Goal: Information Seeking & Learning: Learn about a topic

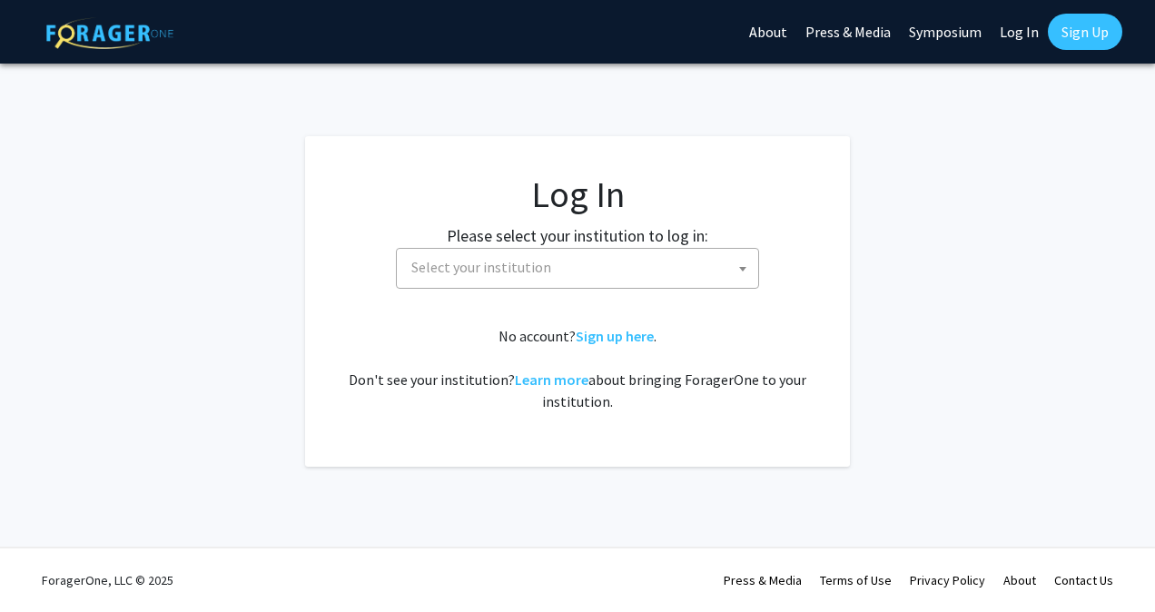
click at [608, 271] on span "Select your institution" at bounding box center [581, 267] width 354 height 37
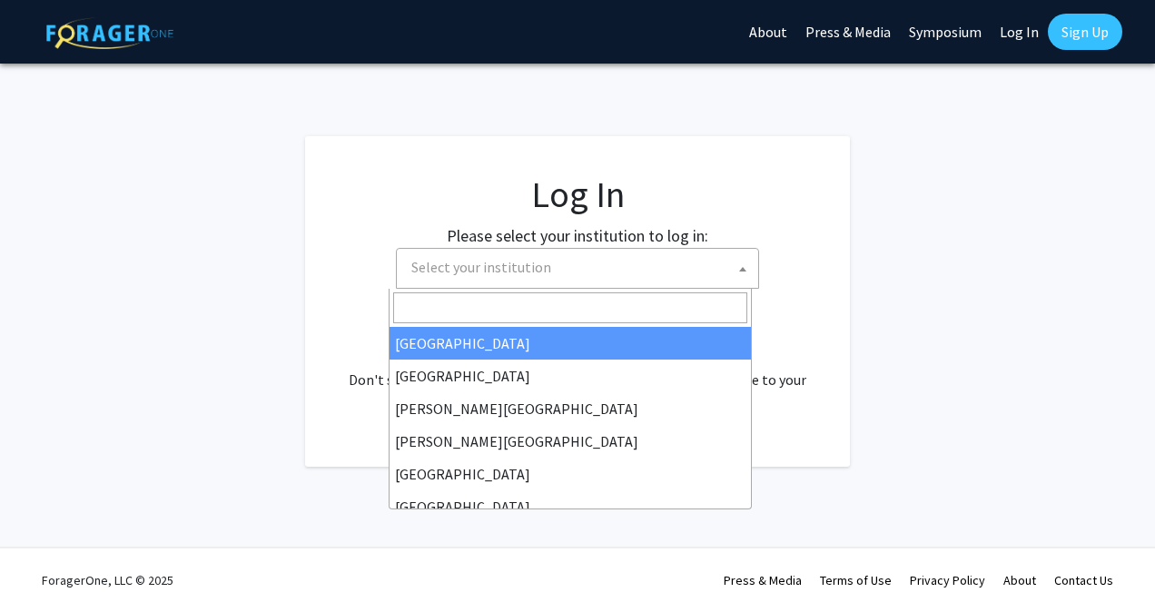
select select "34"
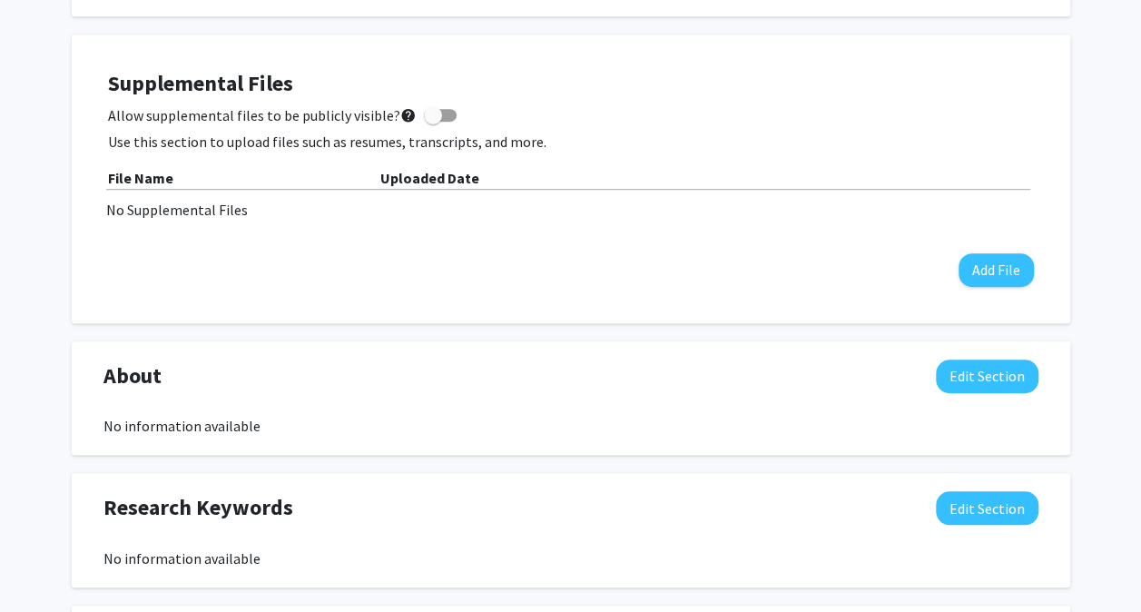
scroll to position [482, 0]
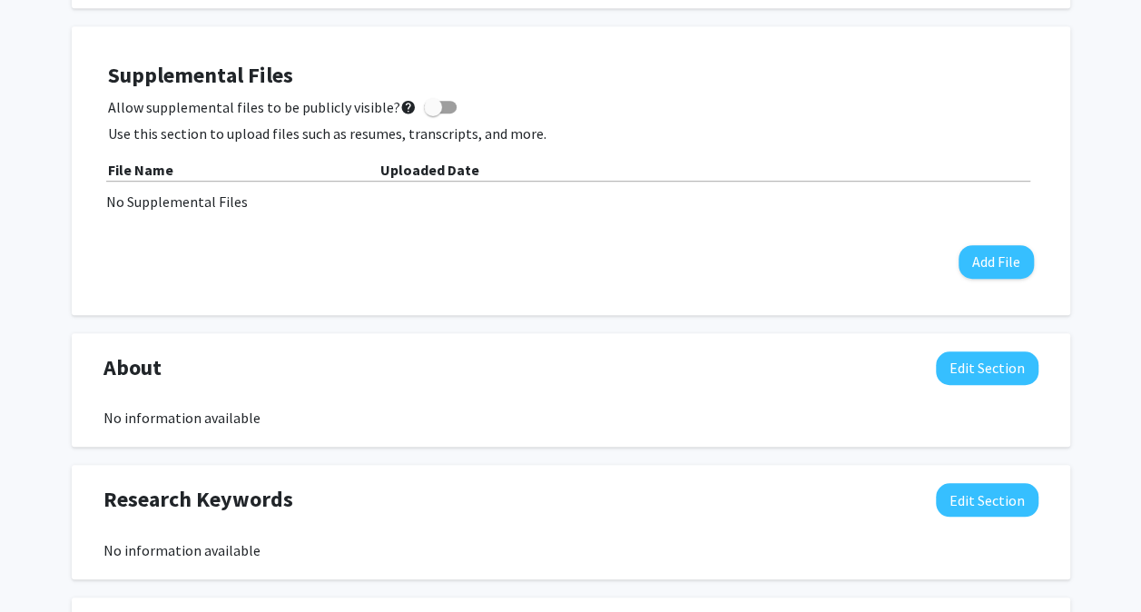
click at [427, 104] on span at bounding box center [433, 107] width 18 height 18
click at [432, 113] on input "Allow supplemental files to be publicly visible? help" at bounding box center [432, 113] width 1 height 1
checkbox input "true"
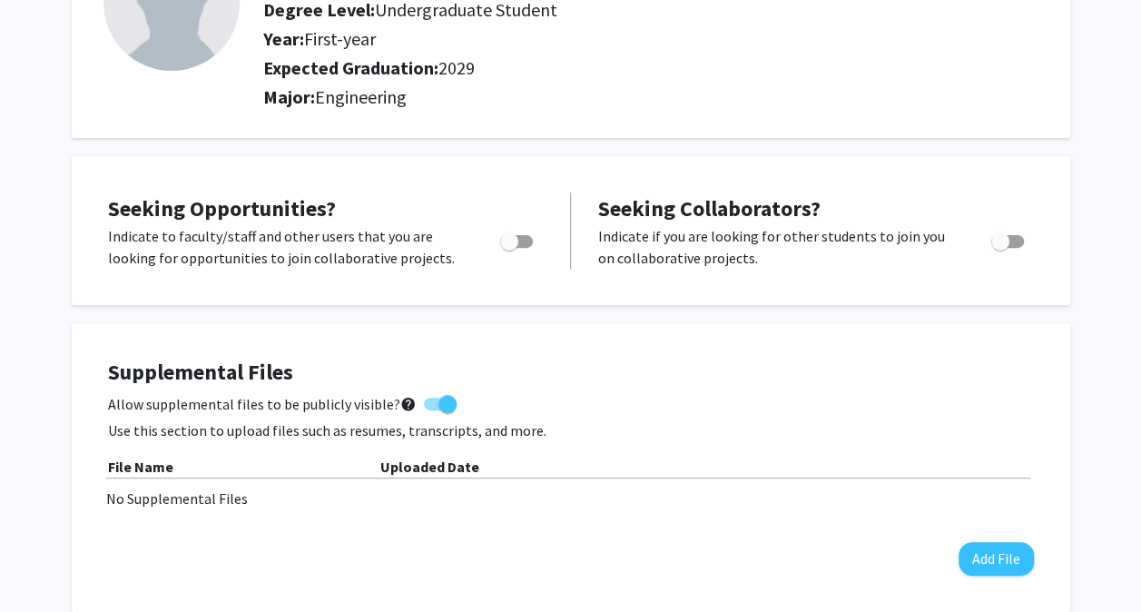
scroll to position [0, 0]
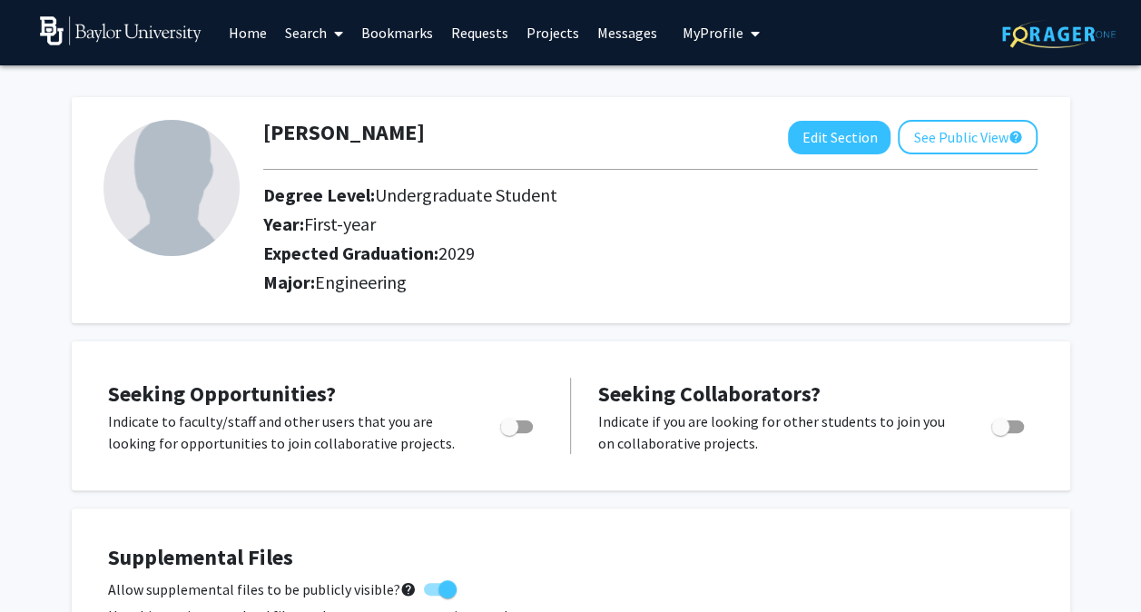
click at [563, 33] on link "Projects" at bounding box center [553, 33] width 71 height 64
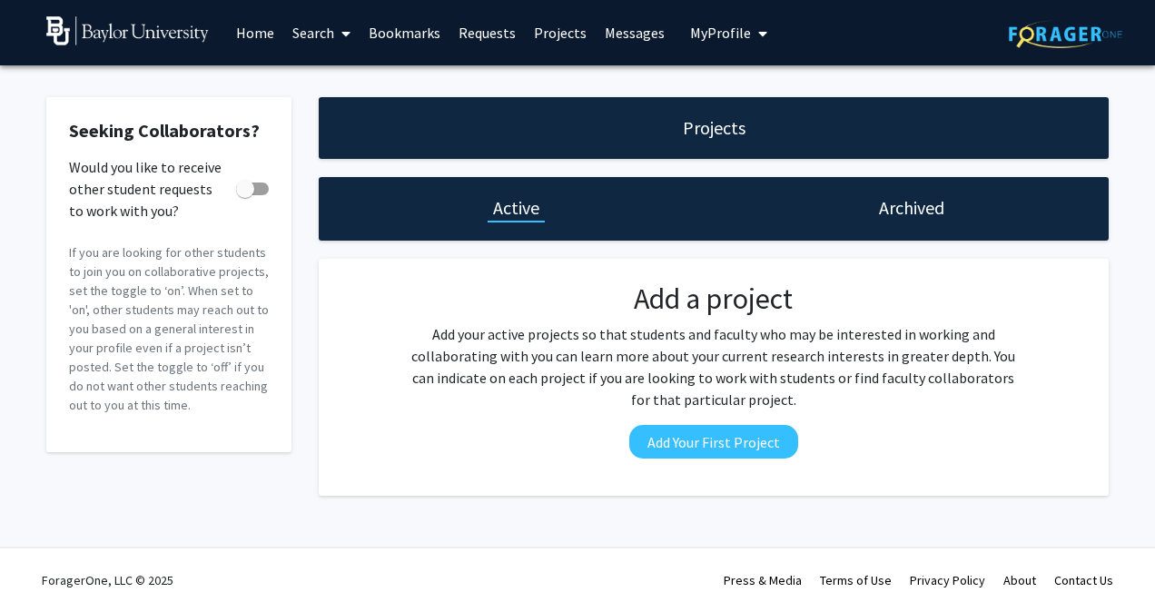
click at [267, 35] on link "Home" at bounding box center [255, 33] width 56 height 64
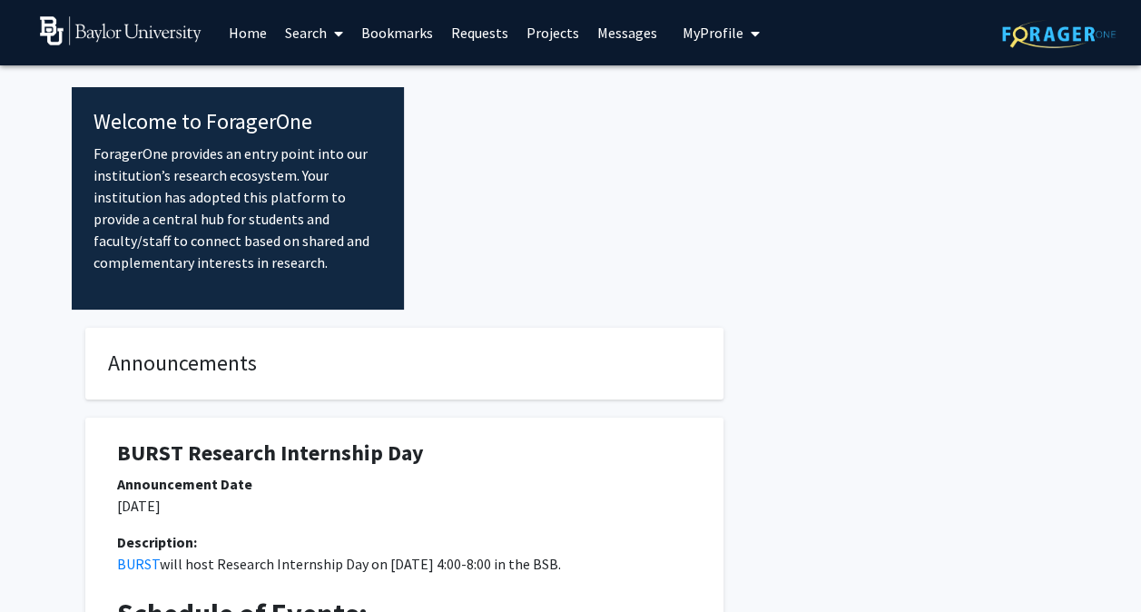
click at [325, 27] on link "Search" at bounding box center [314, 33] width 76 height 64
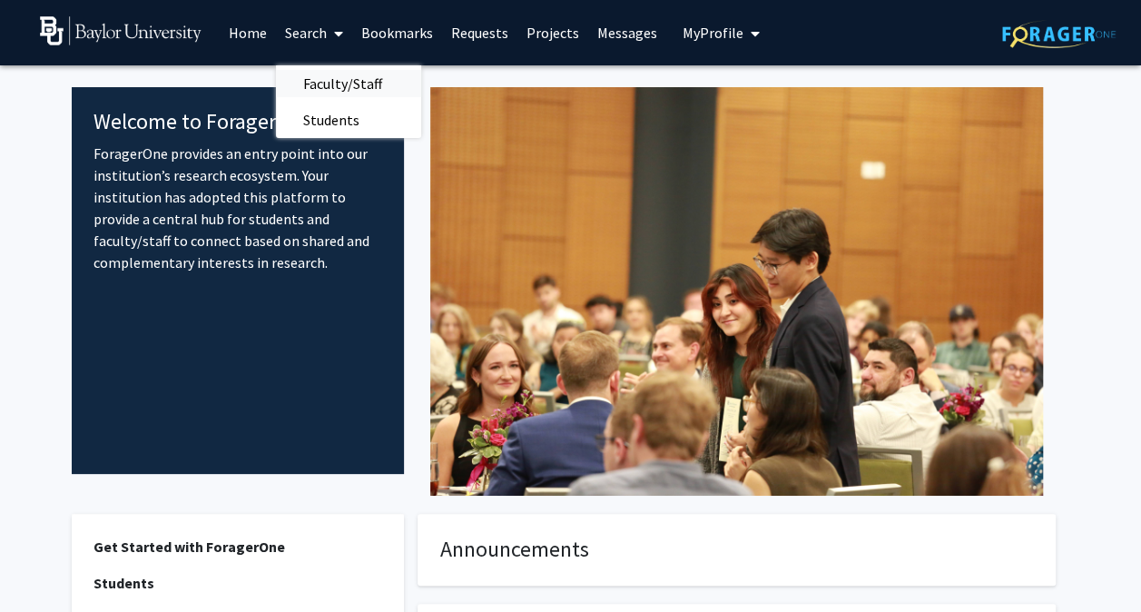
click at [335, 81] on span "Faculty/Staff" at bounding box center [342, 83] width 133 height 36
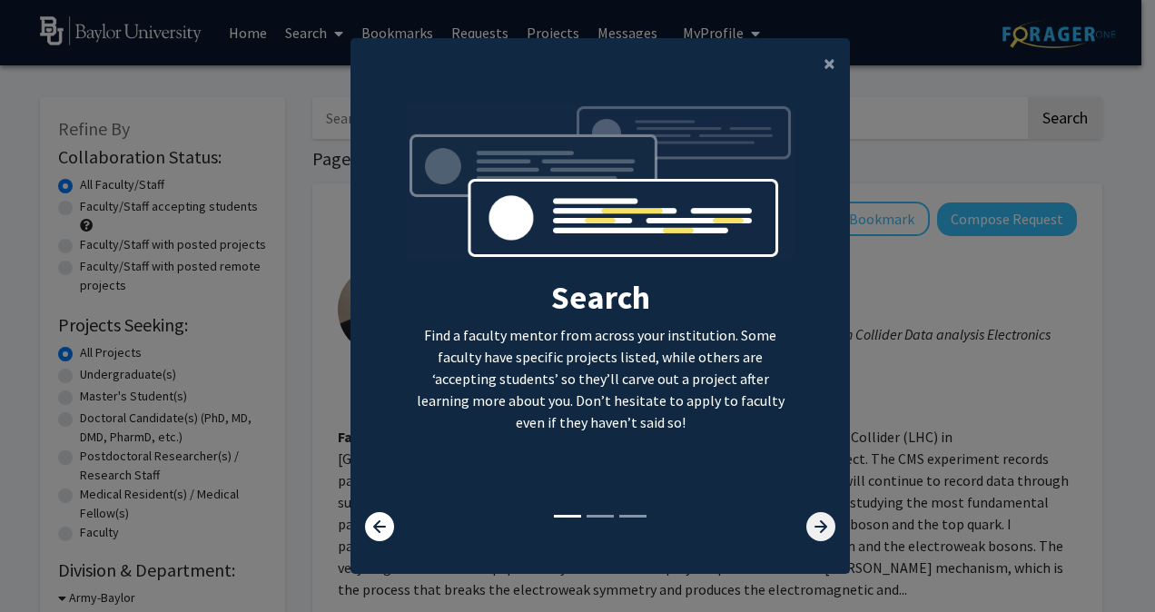
click at [814, 528] on icon at bounding box center [820, 526] width 29 height 29
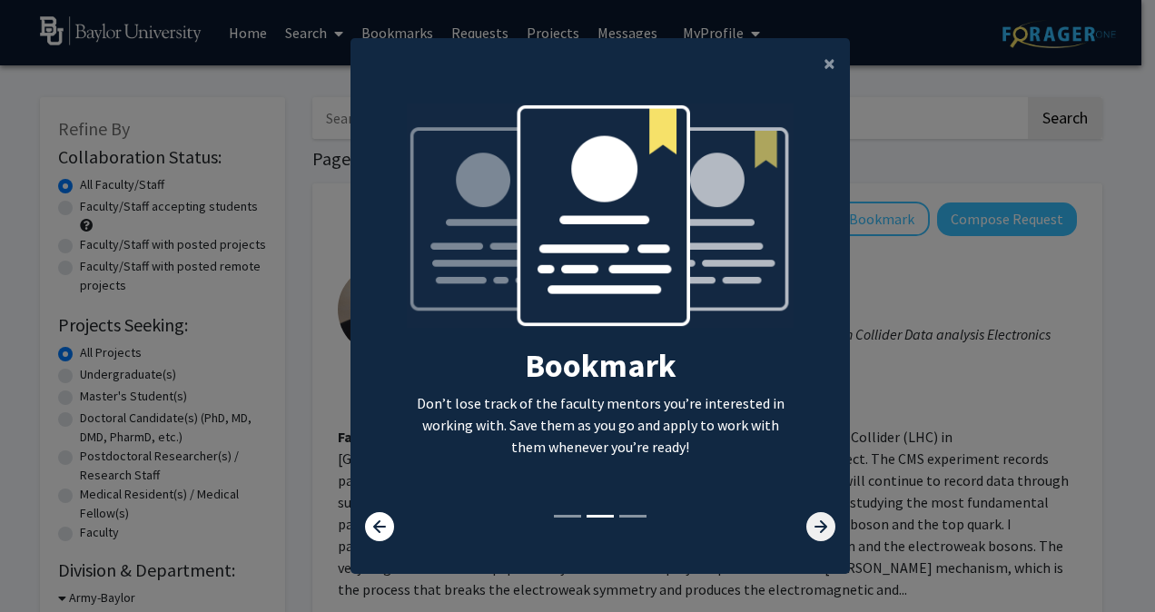
click at [814, 528] on icon at bounding box center [820, 526] width 29 height 29
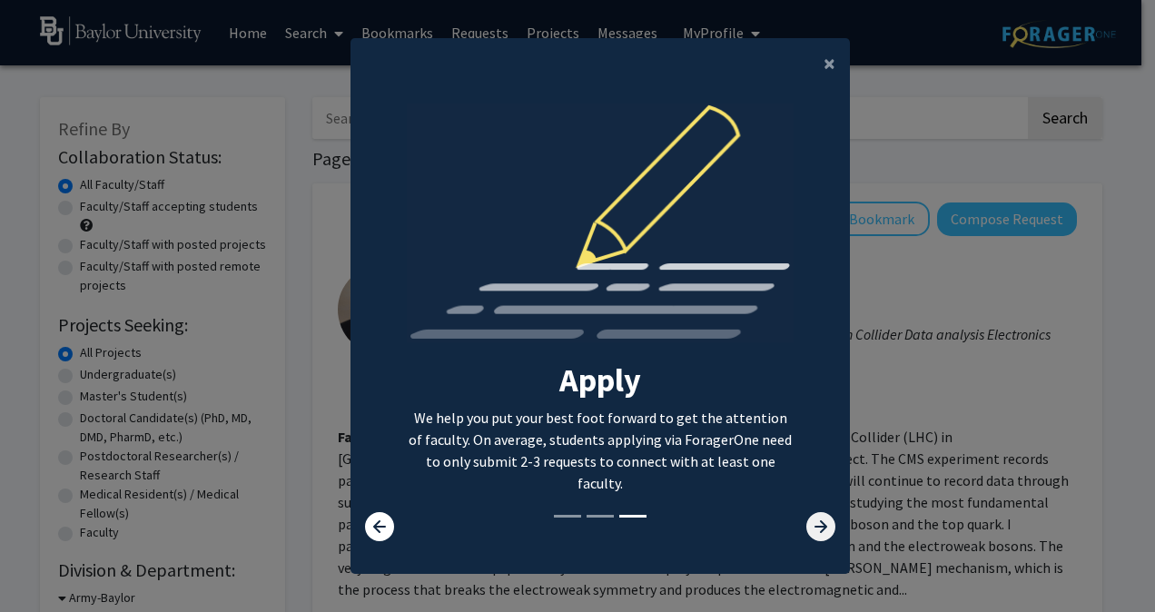
click at [814, 528] on icon at bounding box center [820, 526] width 29 height 29
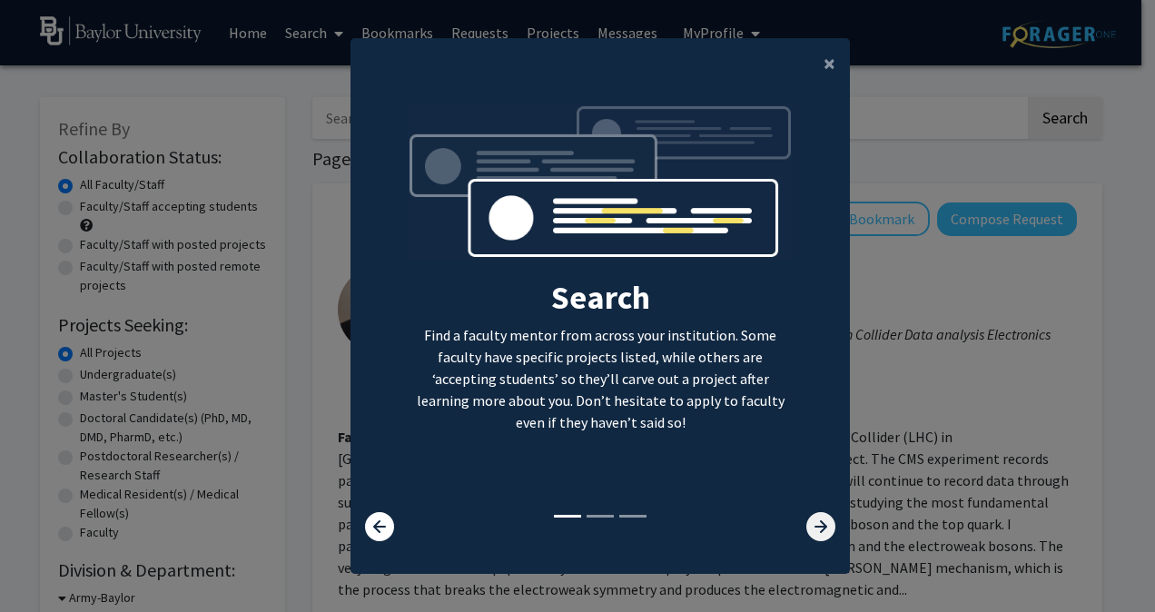
click at [814, 528] on icon at bounding box center [820, 526] width 29 height 29
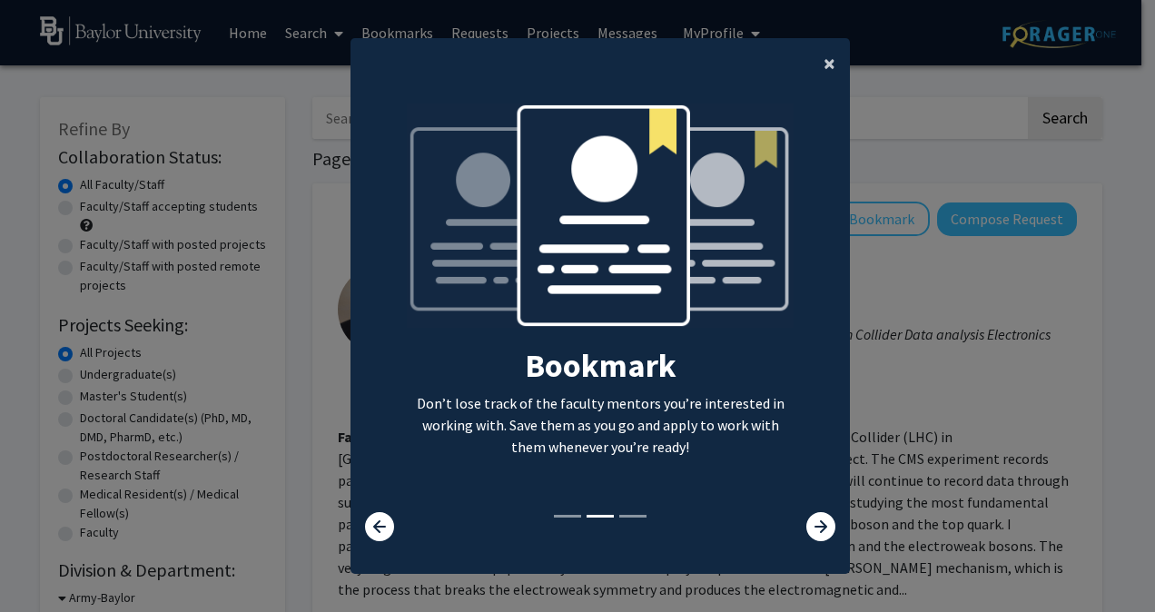
click at [812, 60] on button "×" at bounding box center [829, 63] width 41 height 51
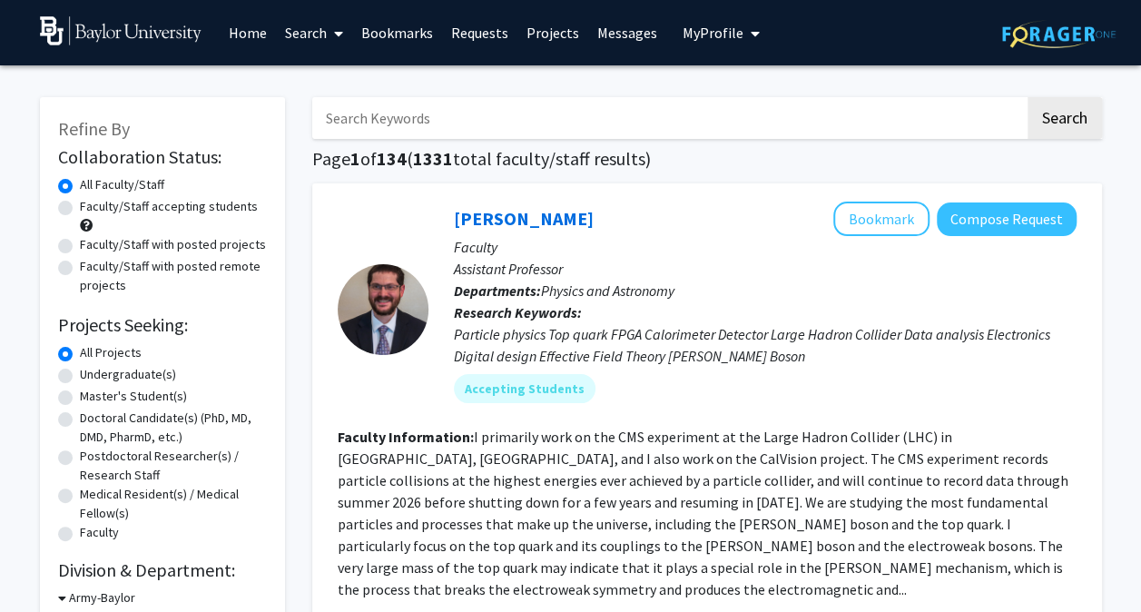
click at [518, 133] on input "Search Keywords" at bounding box center [668, 118] width 713 height 42
type input "biomedical engineering"
click at [1028, 97] on button "Search" at bounding box center [1065, 118] width 74 height 42
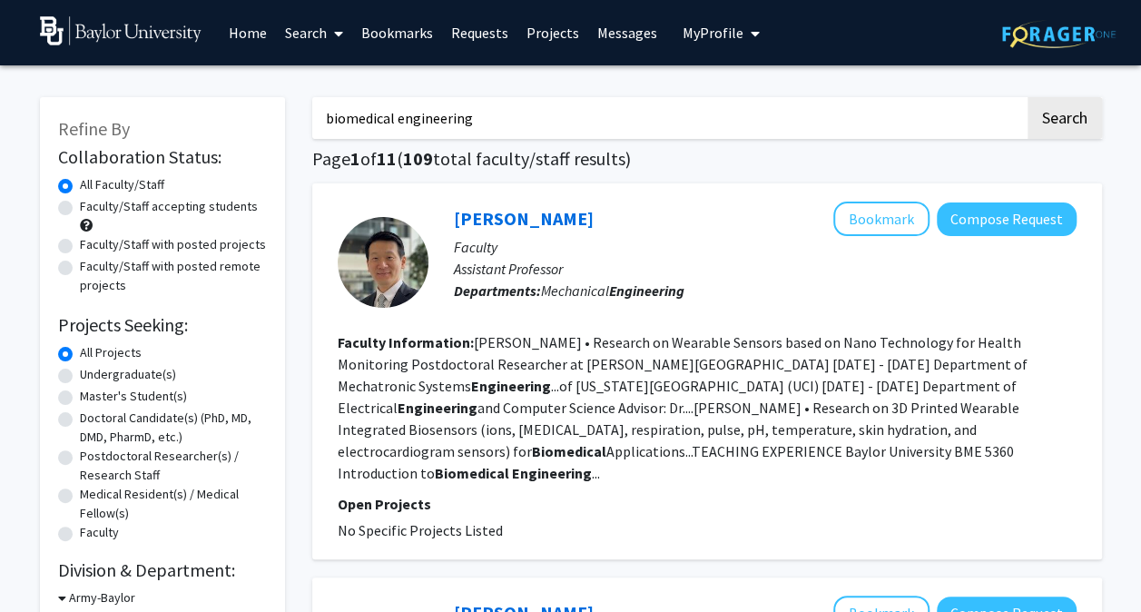
click at [80, 376] on label "Undergraduate(s)" at bounding box center [128, 374] width 96 height 19
click at [80, 376] on input "Undergraduate(s)" at bounding box center [86, 371] width 12 height 12
radio input "true"
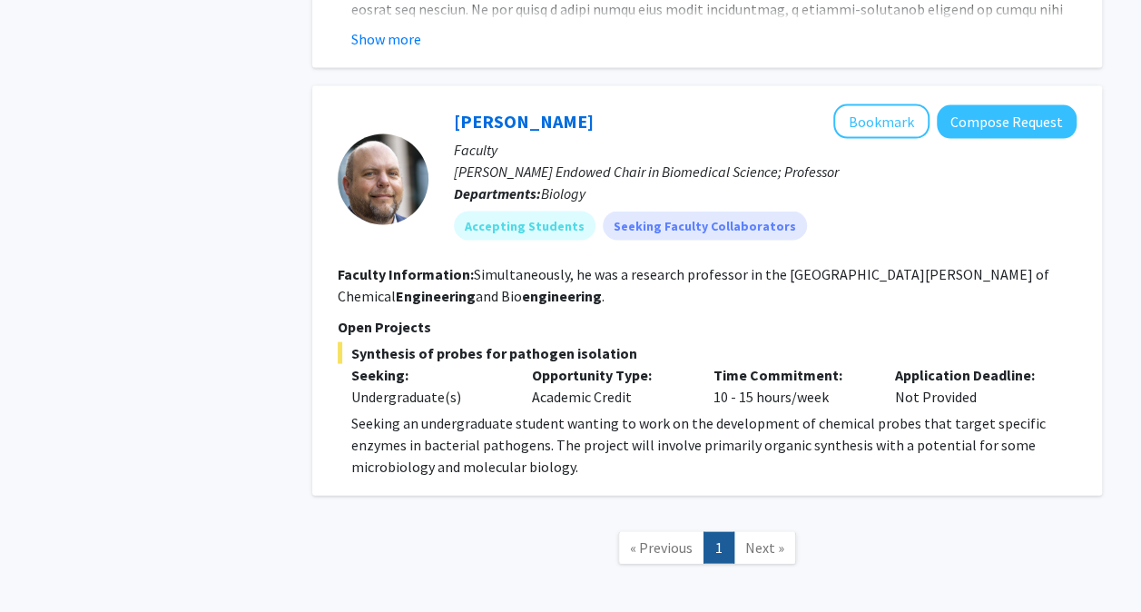
scroll to position [1761, 0]
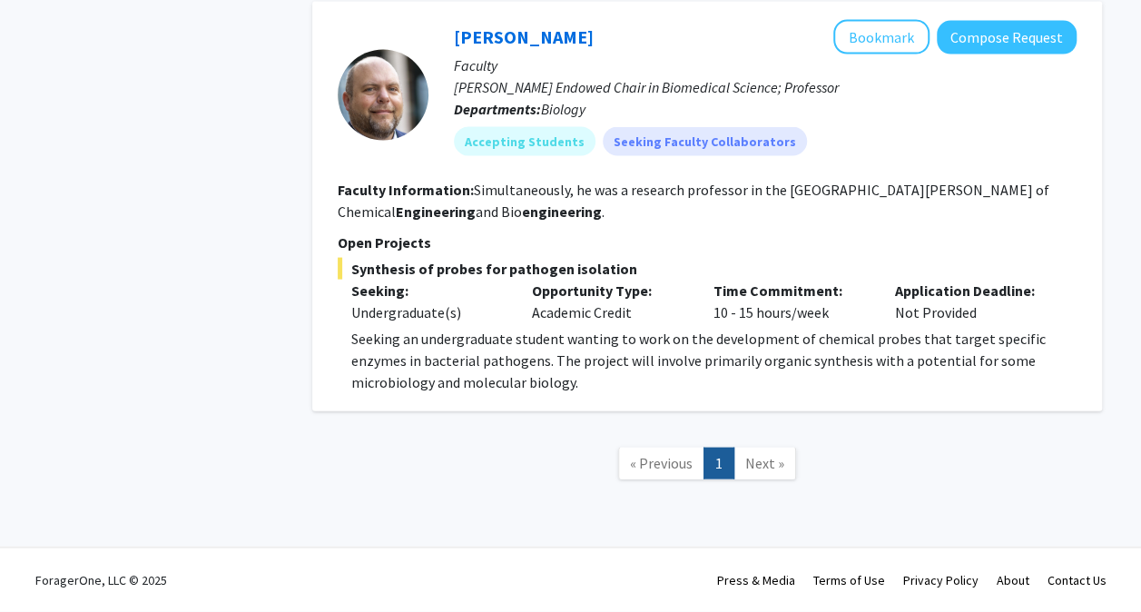
click at [752, 465] on span "Next »" at bounding box center [764, 463] width 39 height 18
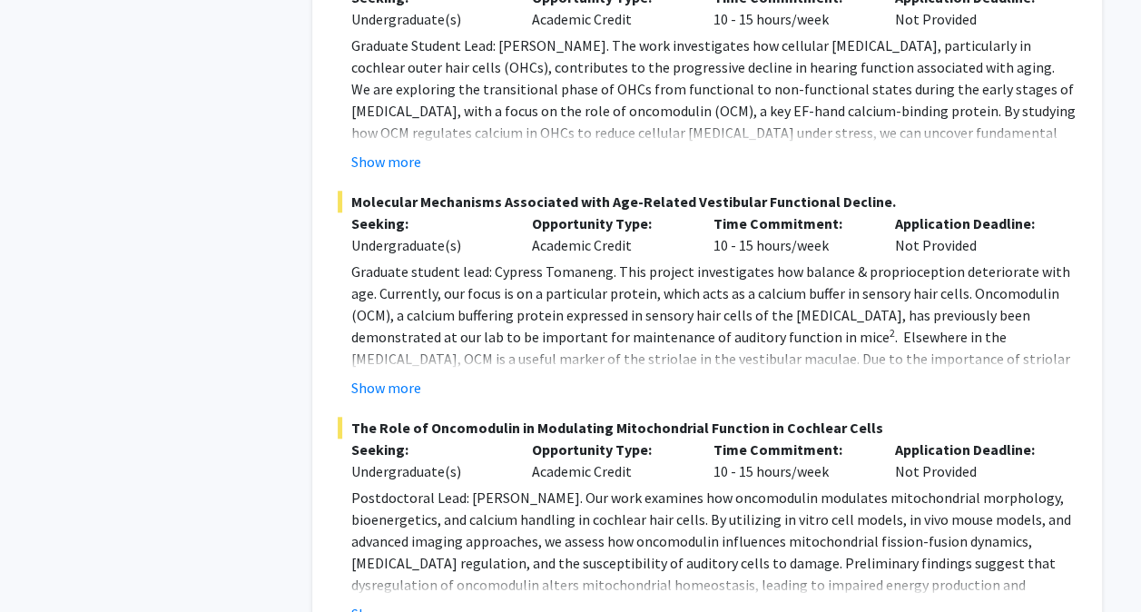
scroll to position [0, 0]
